Goal: Task Accomplishment & Management: Complete application form

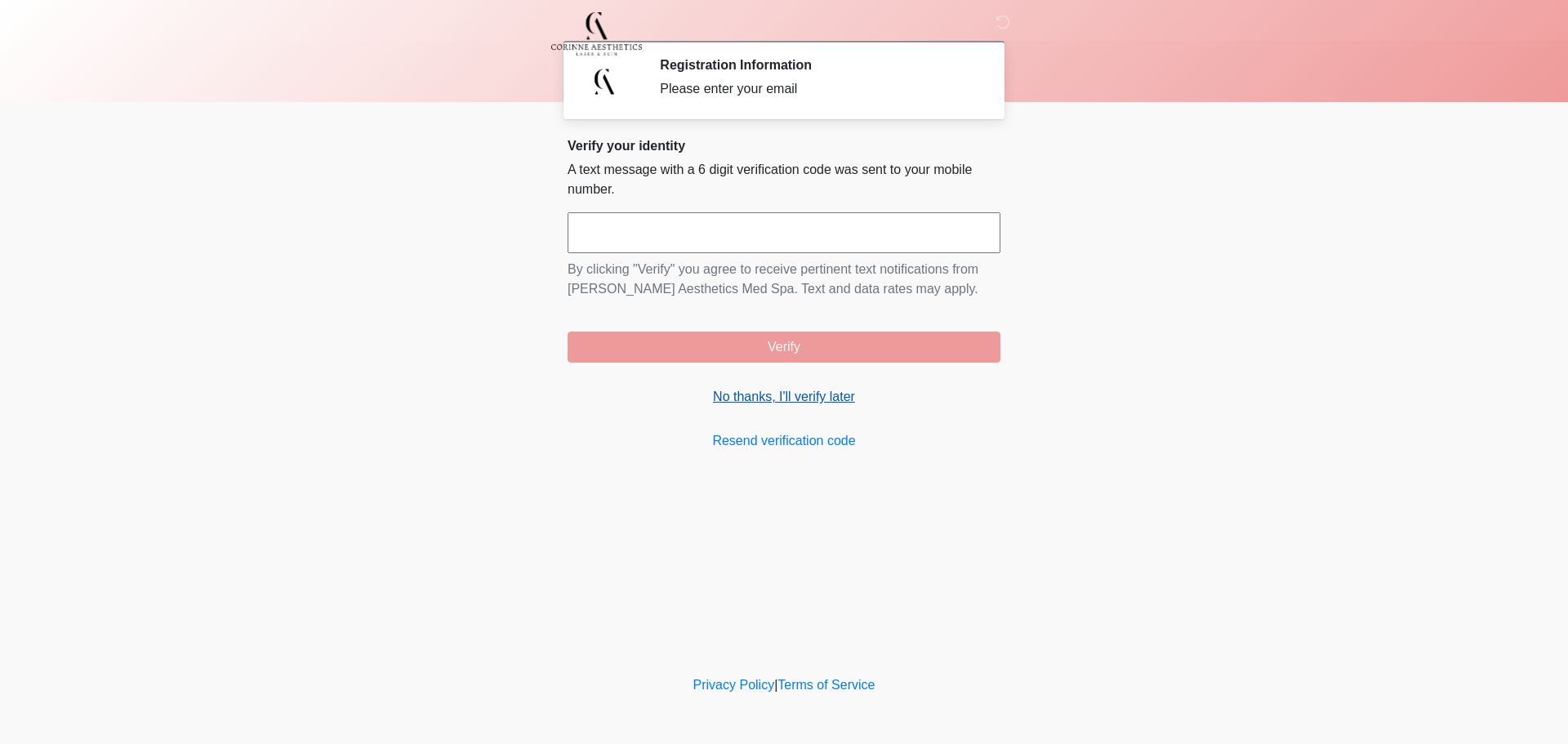
click at [762, 397] on link "No thanks, I'll verify later" at bounding box center [784, 397] width 433 height 19
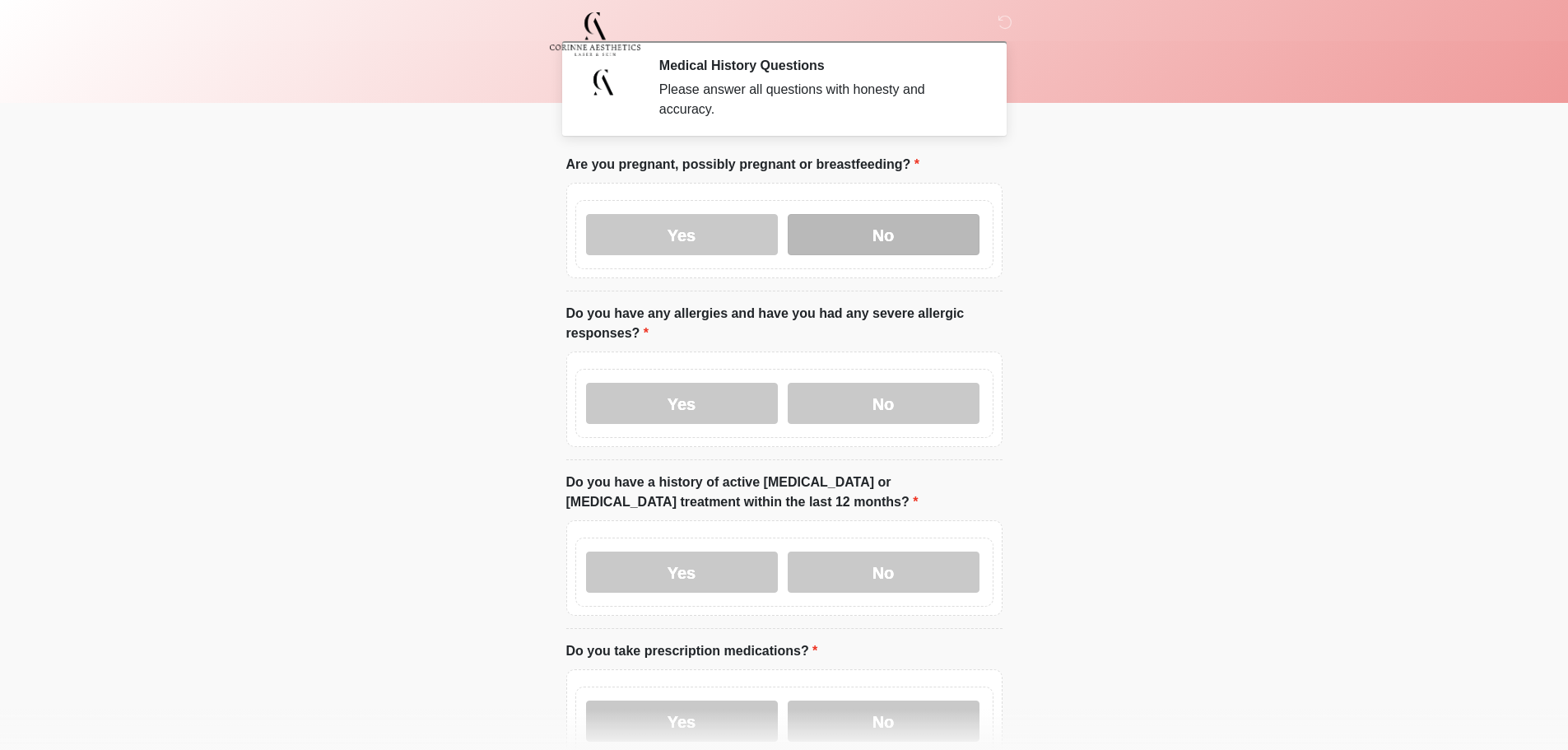
click at [841, 220] on label "No" at bounding box center [884, 235] width 192 height 41
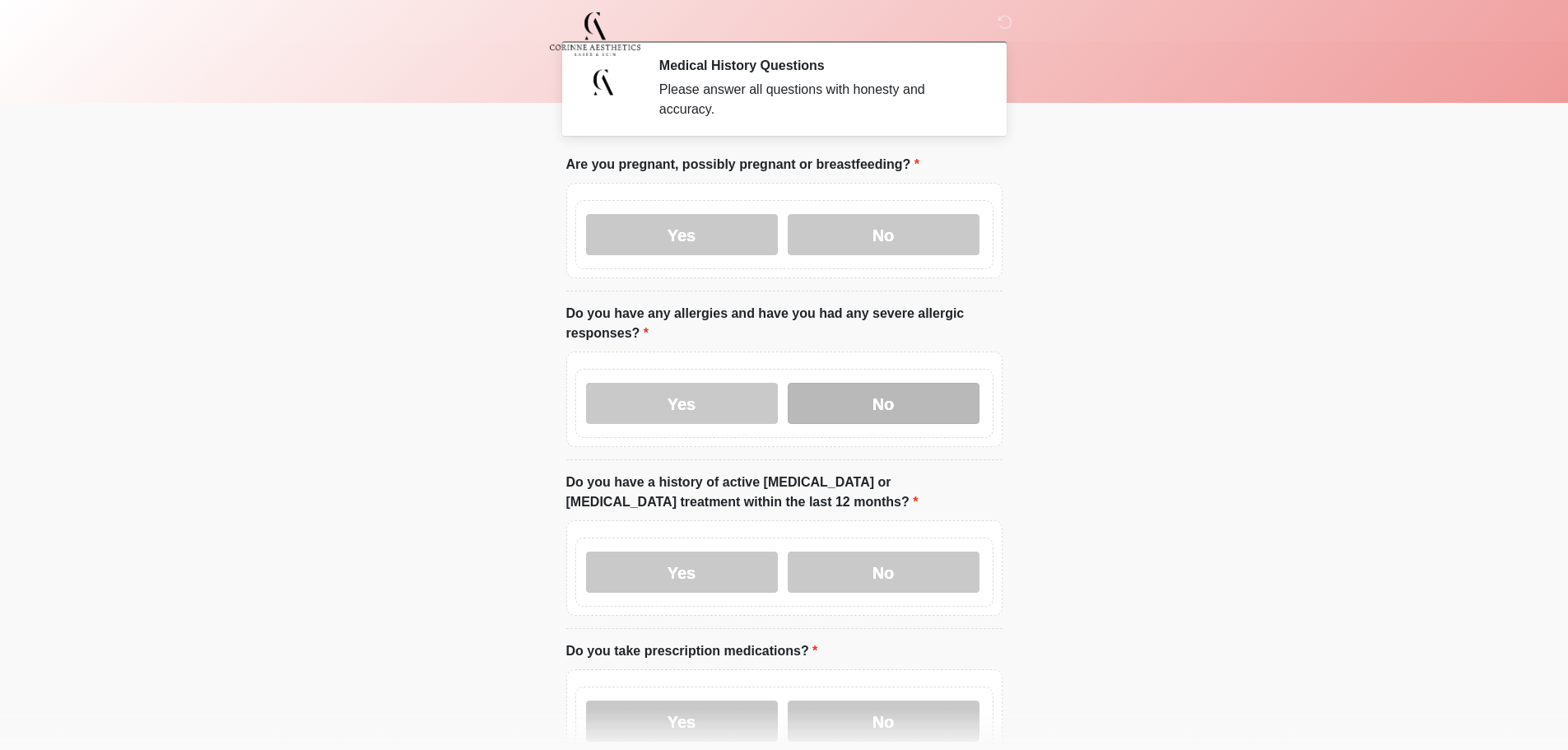
click at [844, 383] on label "No" at bounding box center [884, 403] width 192 height 41
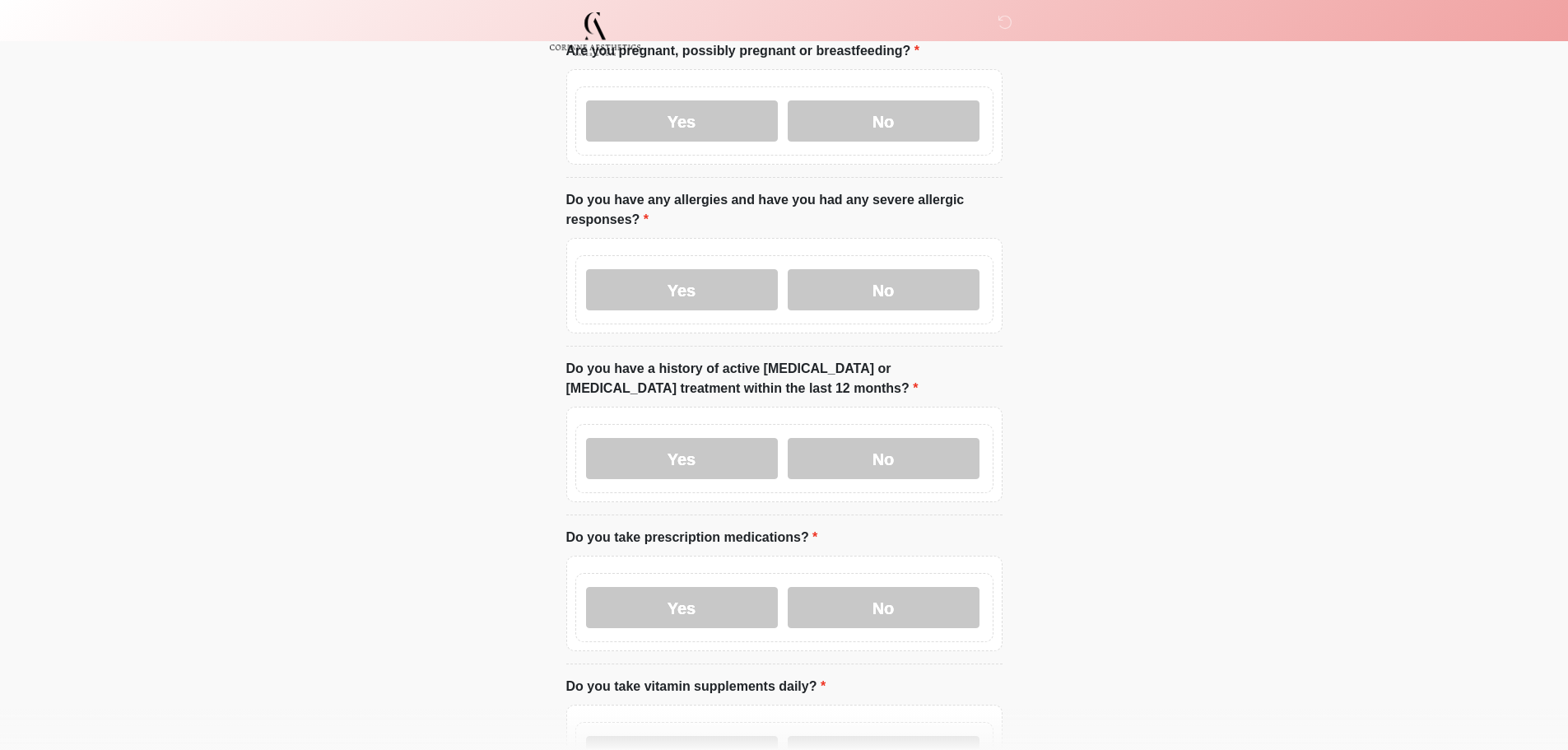
scroll to position [247, 0]
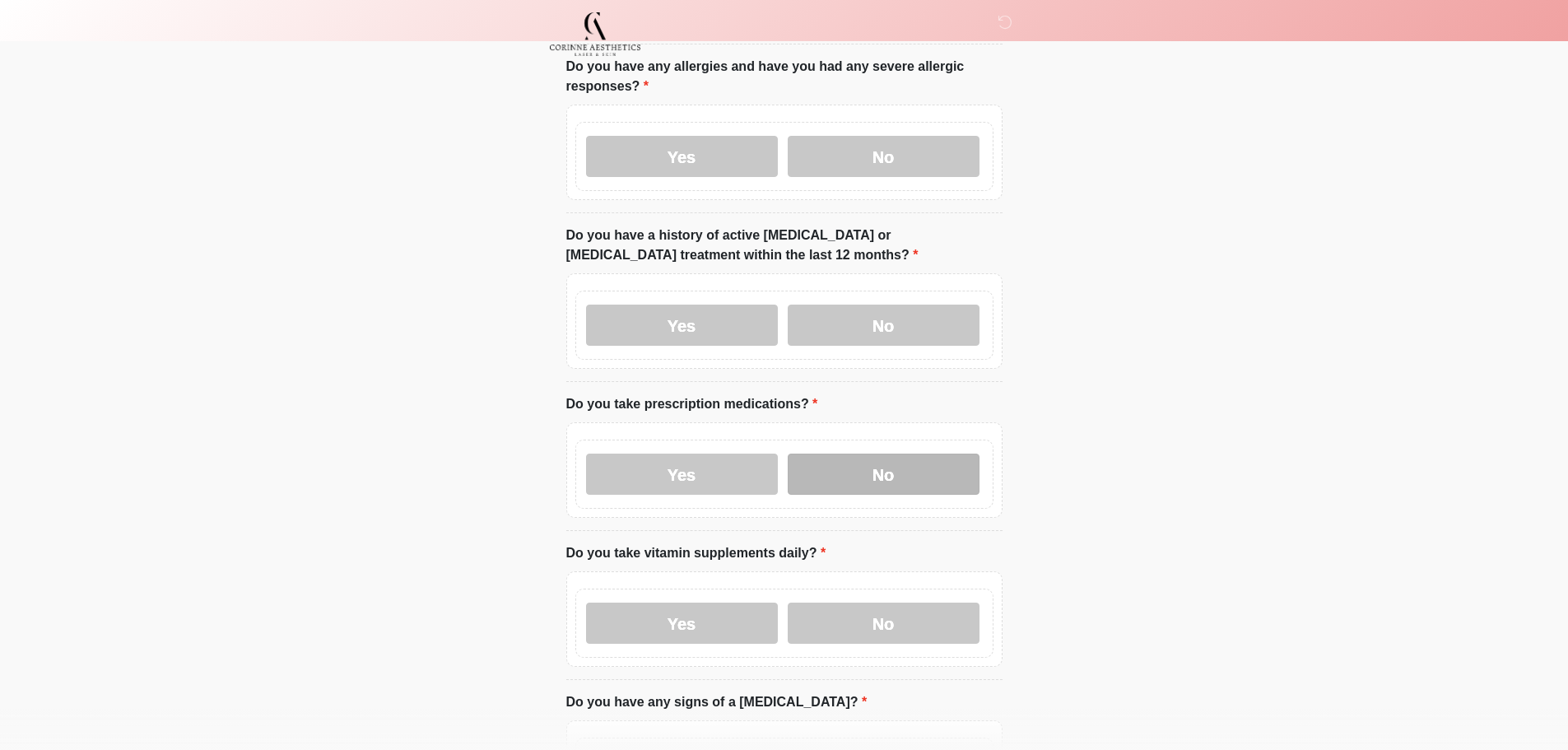
click at [873, 453] on label "No" at bounding box center [884, 474] width 192 height 41
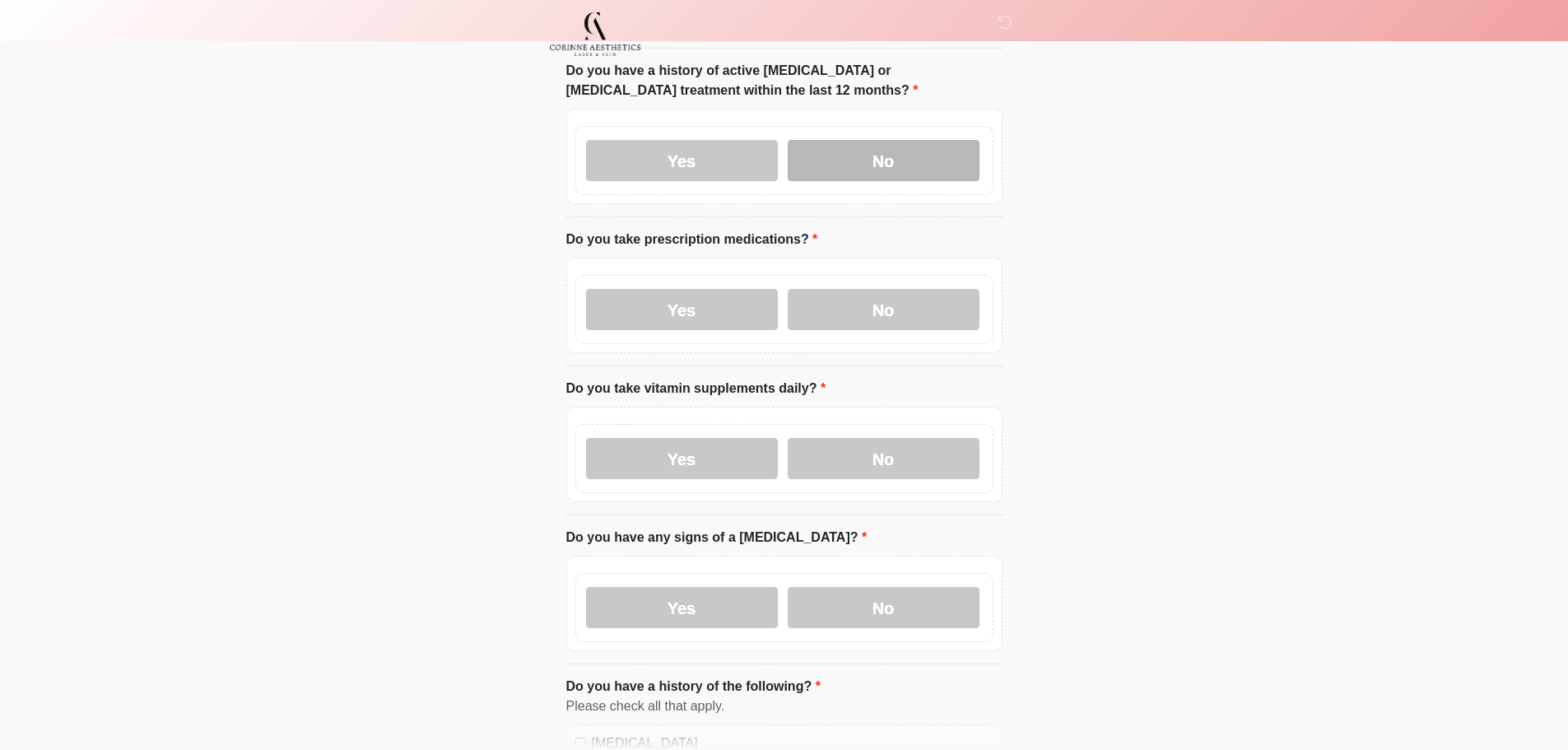
click at [854, 145] on label "No" at bounding box center [884, 160] width 192 height 41
click at [682, 291] on label "Yes" at bounding box center [682, 309] width 192 height 41
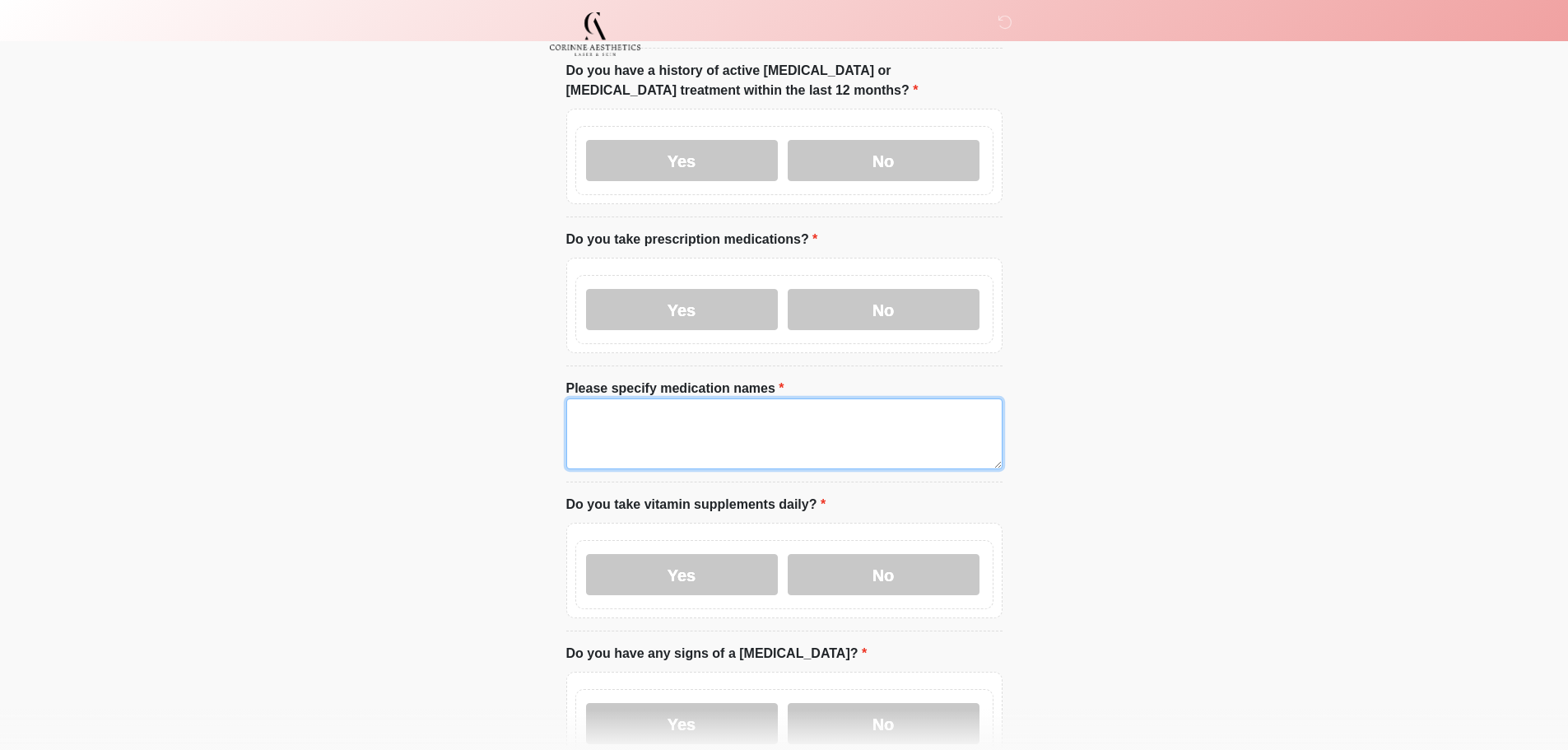
click at [732, 408] on textarea "Please specify medication names" at bounding box center [784, 434] width 436 height 71
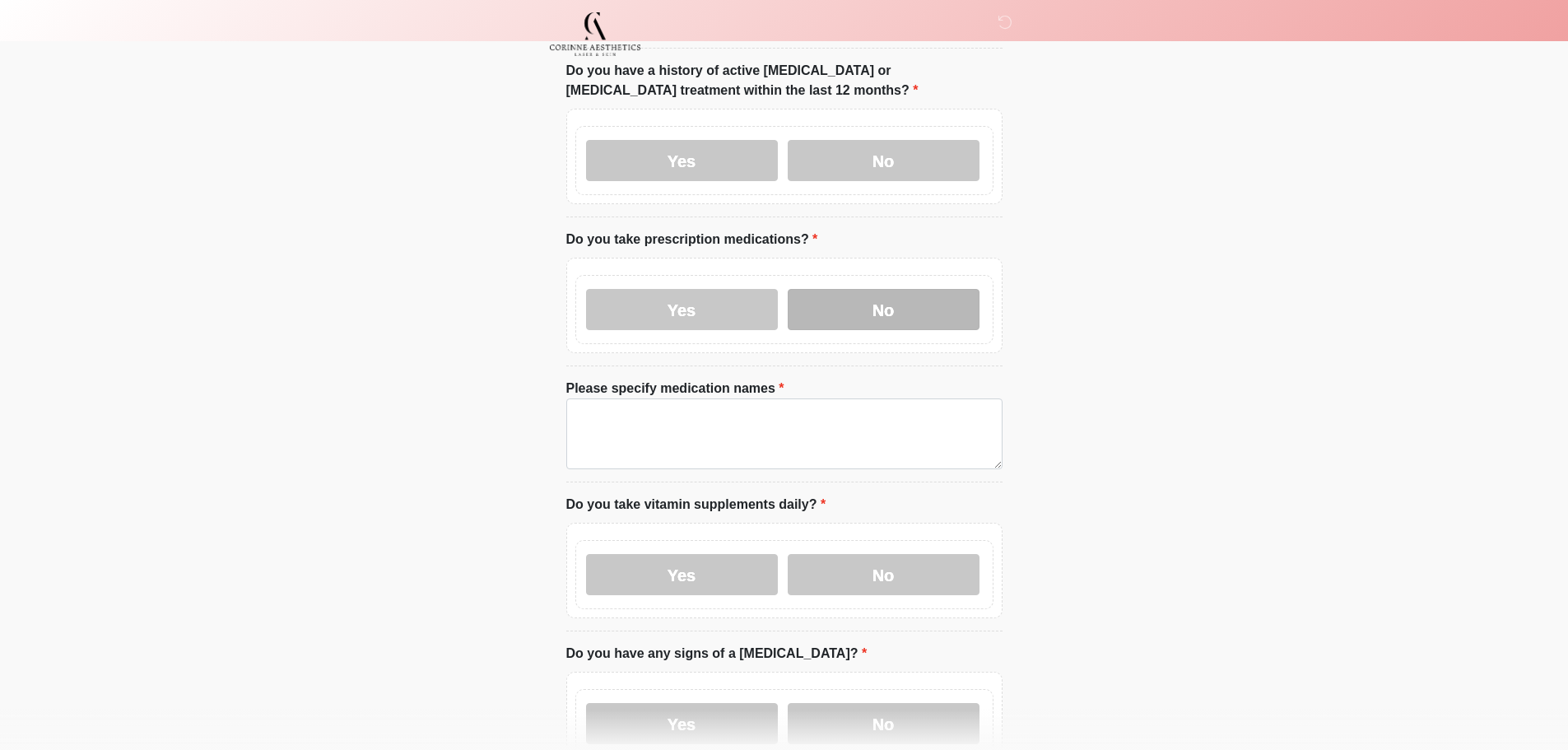
click at [823, 307] on label "No" at bounding box center [884, 309] width 192 height 41
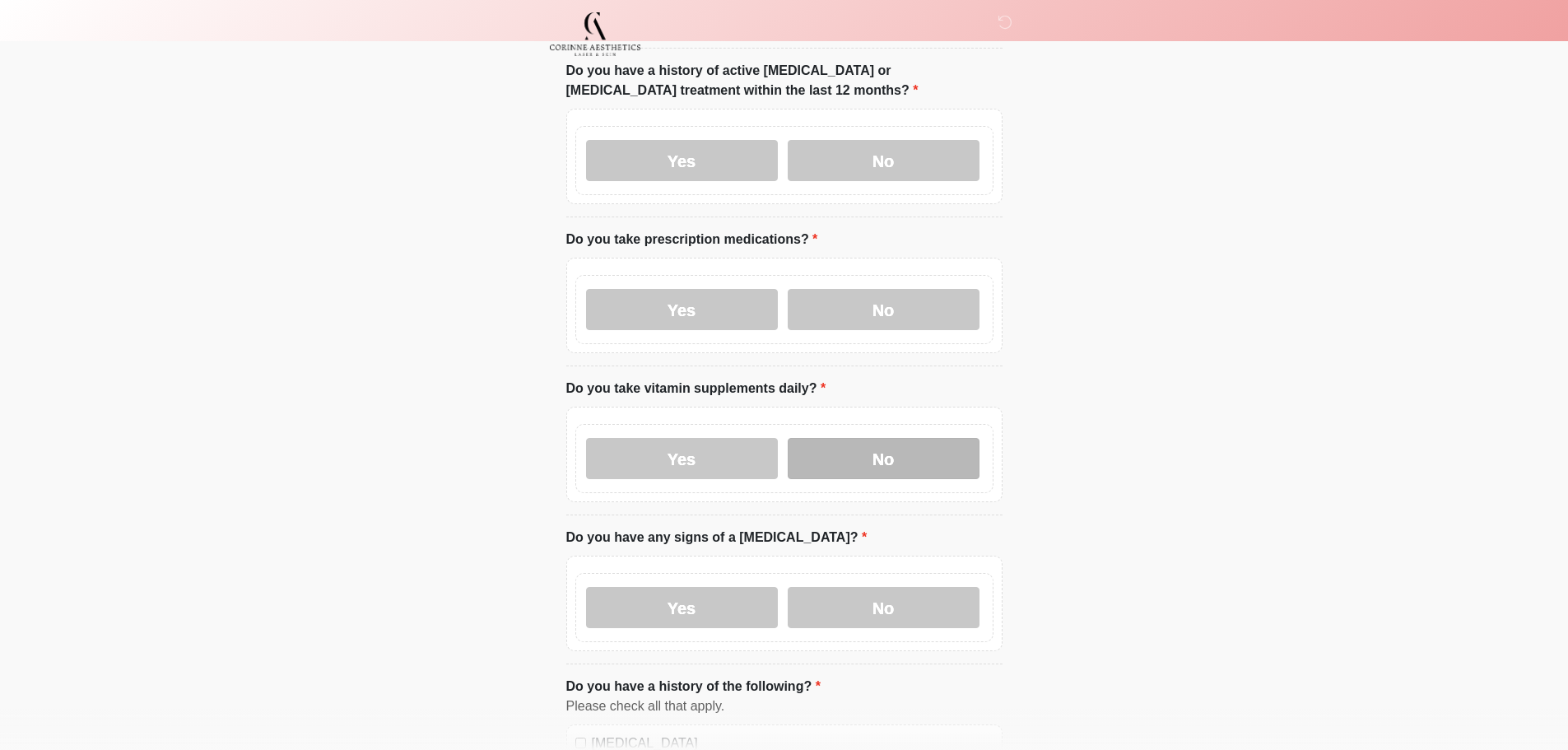
click at [858, 451] on label "No" at bounding box center [884, 459] width 192 height 41
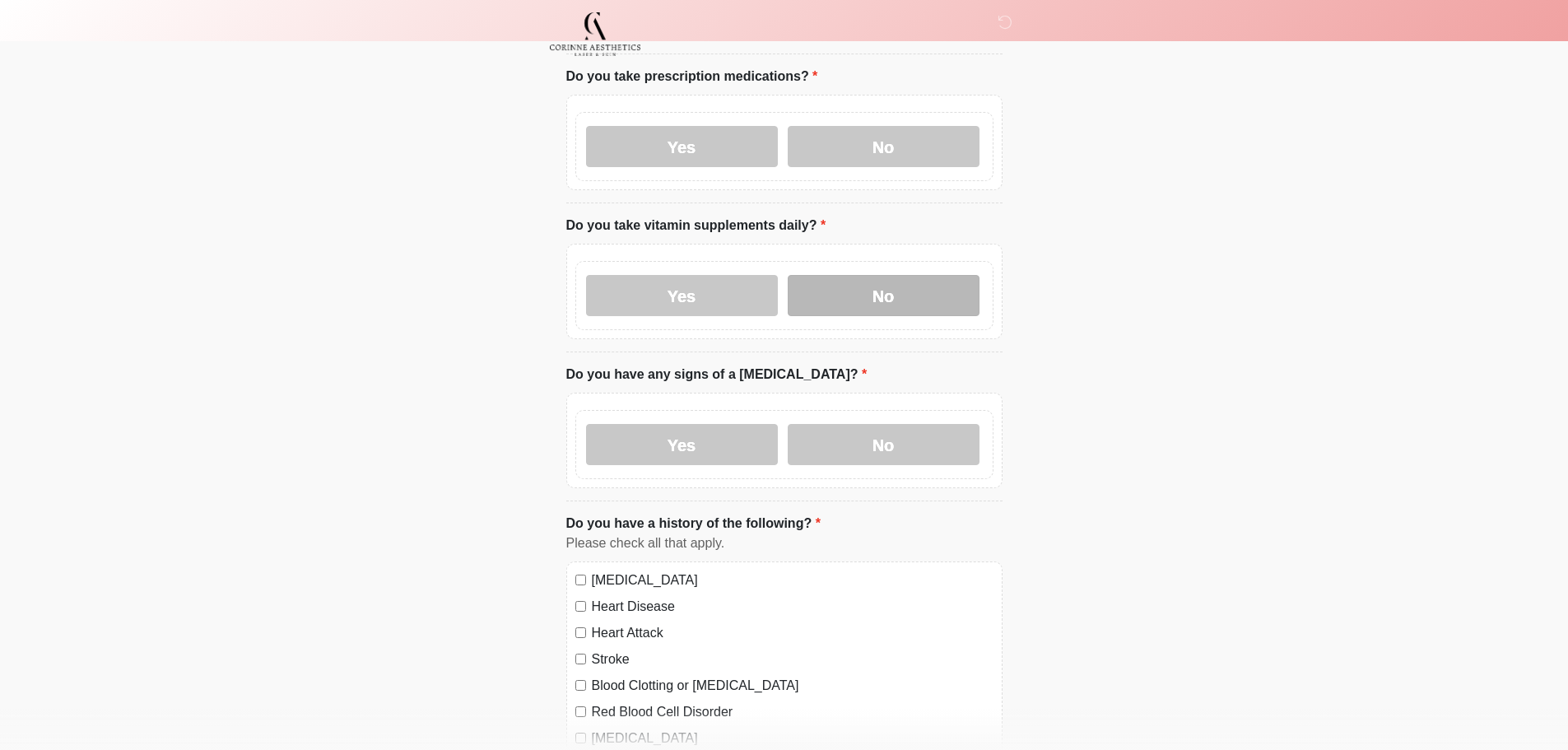
scroll to position [576, 0]
click at [874, 443] on label "No" at bounding box center [884, 443] width 192 height 41
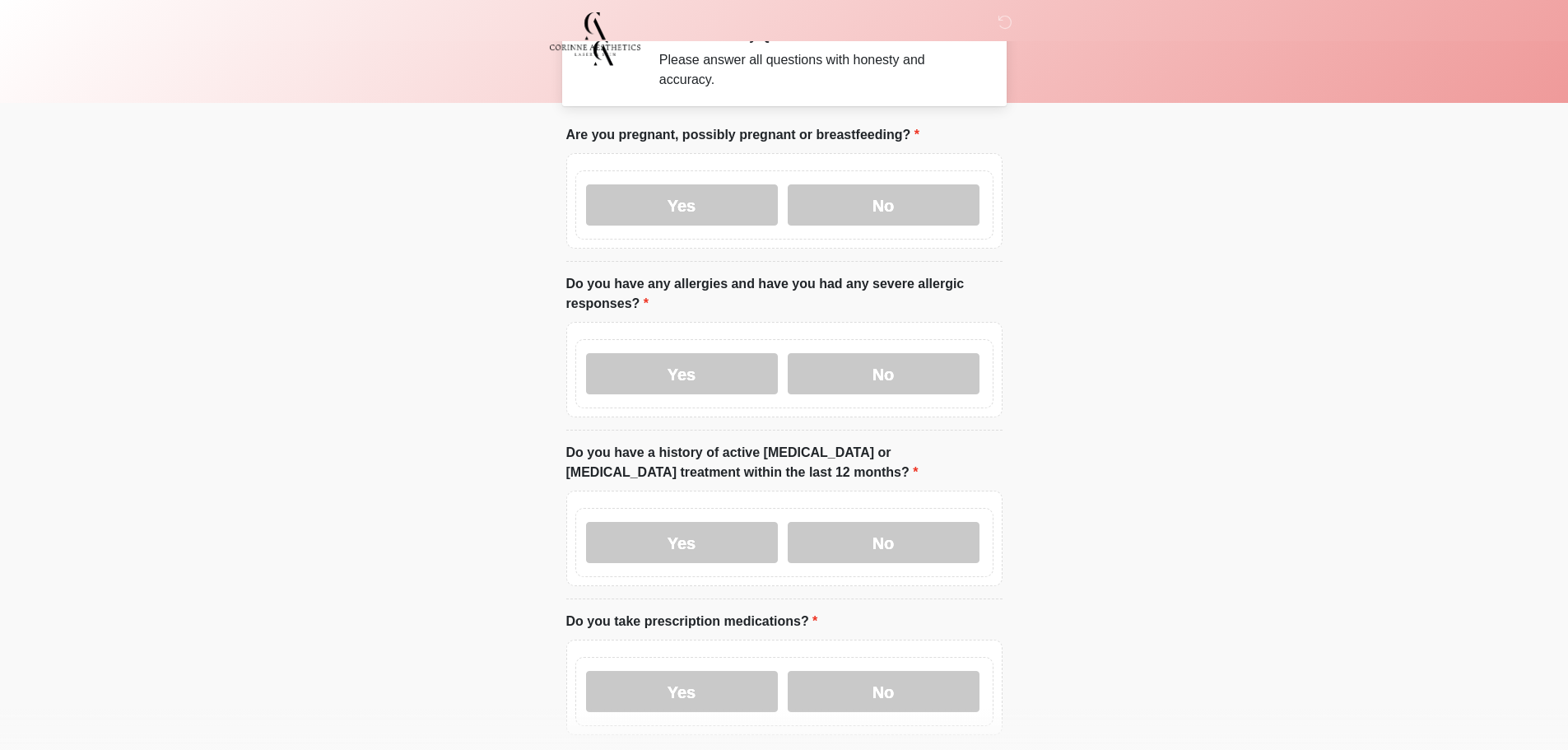
scroll to position [0, 0]
